Goal: Book appointment/travel/reservation

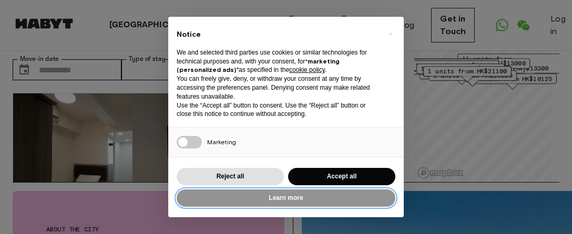
click at [292, 200] on button "Learn more" at bounding box center [286, 198] width 219 height 17
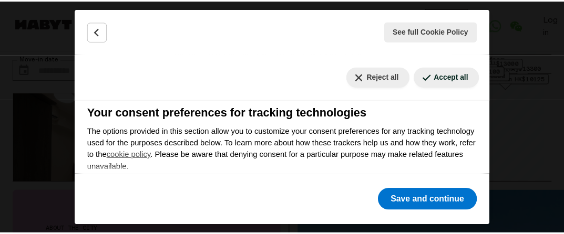
scroll to position [126, 0]
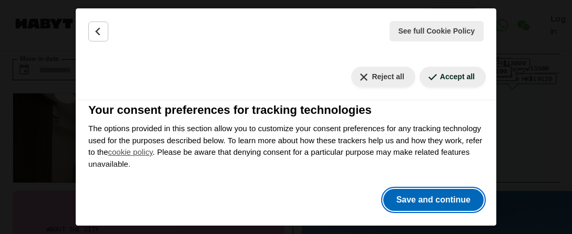
click at [407, 200] on button "Save and continue" at bounding box center [433, 200] width 100 height 22
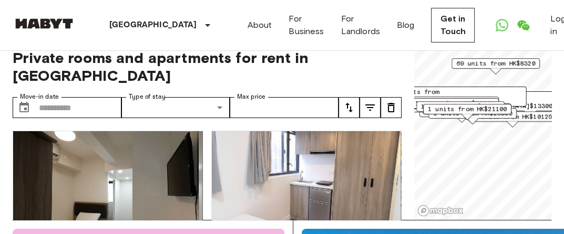
scroll to position [0, 0]
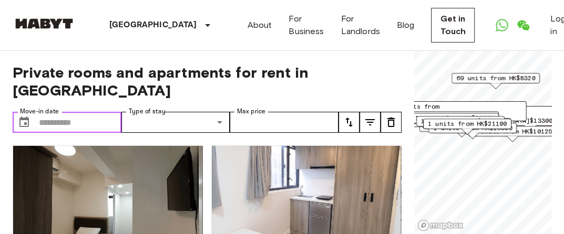
click at [103, 112] on input "Move-in date" at bounding box center [80, 122] width 83 height 21
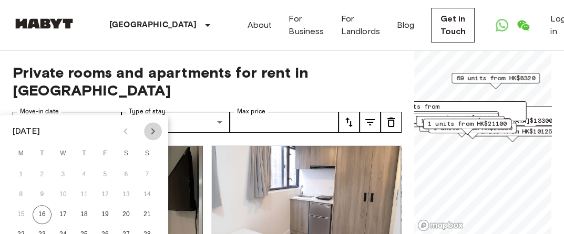
click at [151, 133] on icon "Next month" at bounding box center [153, 131] width 13 height 13
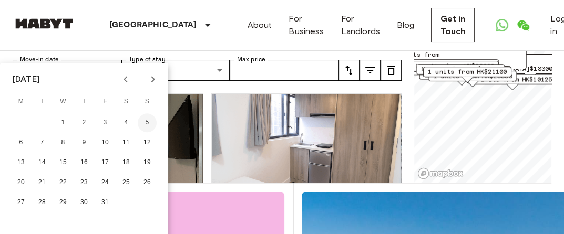
scroll to position [53, 0]
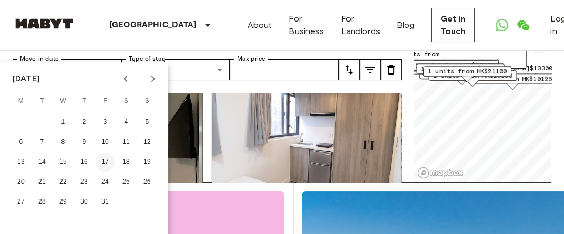
click at [106, 161] on button "17" at bounding box center [105, 162] width 19 height 19
type input "**********"
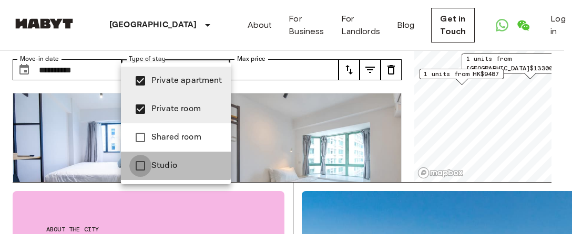
type input "**********"
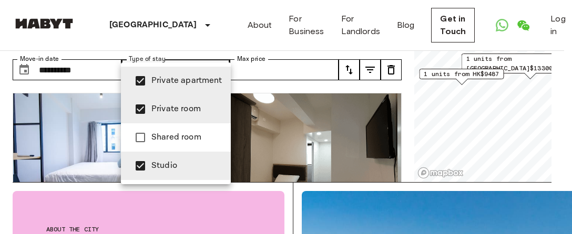
click at [357, 139] on div at bounding box center [286, 117] width 572 height 234
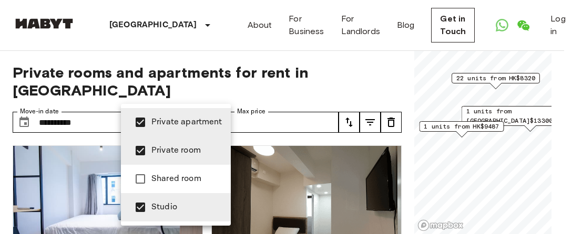
click at [218, 103] on div at bounding box center [286, 117] width 572 height 234
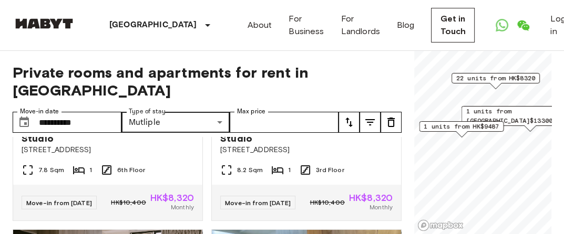
scroll to position [315, 0]
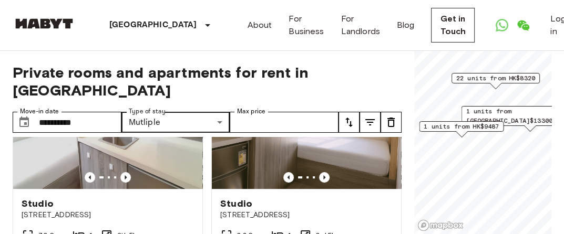
click at [502, 78] on span "22 units from HK$8320" at bounding box center [495, 78] width 79 height 9
